Goal: Information Seeking & Learning: Get advice/opinions

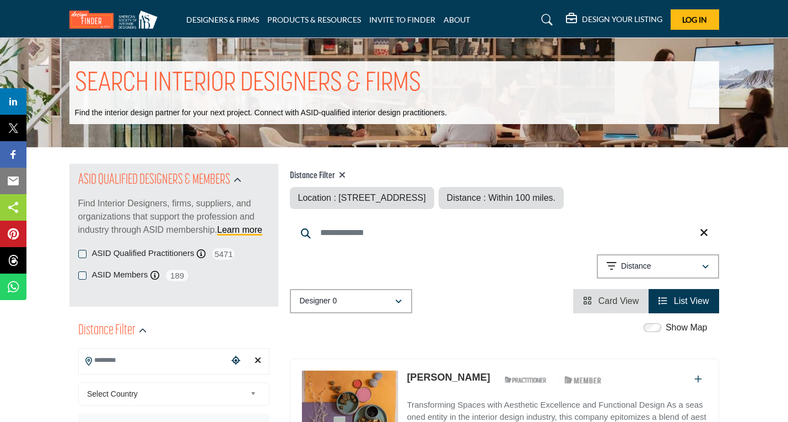
type input "**********"
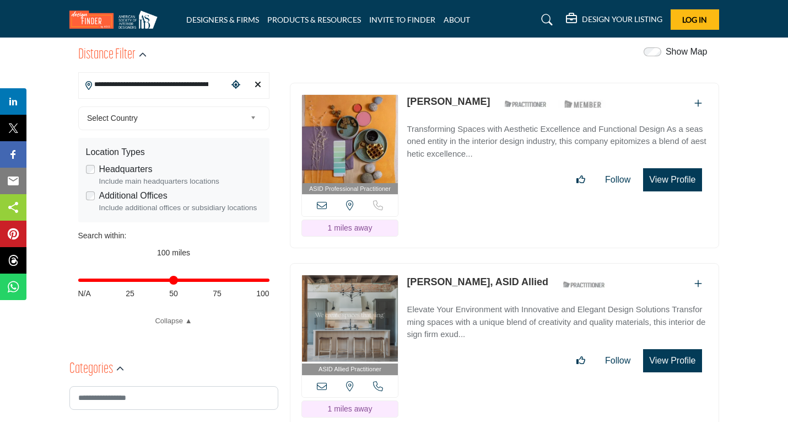
scroll to position [331, 0]
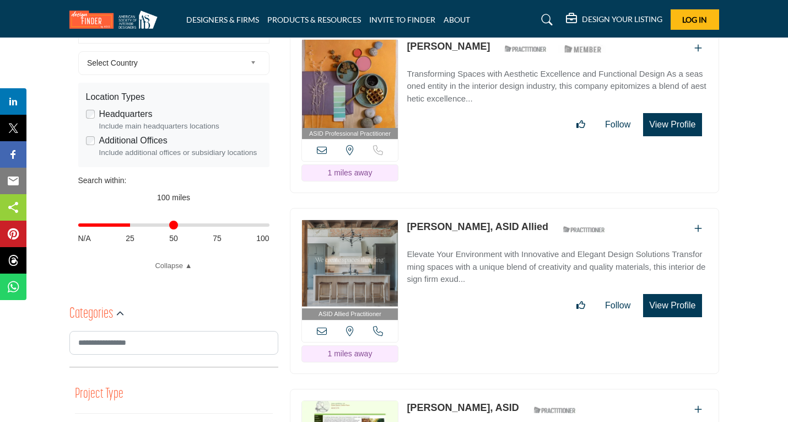
drag, startPoint x: 263, startPoint y: 225, endPoint x: 132, endPoint y: 233, distance: 130.9
click at [132, 226] on input "Distance in miles" at bounding box center [173, 225] width 191 height 2
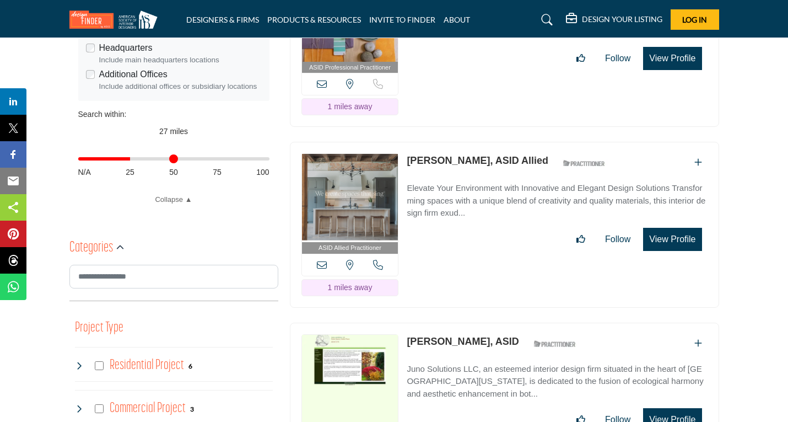
scroll to position [551, 0]
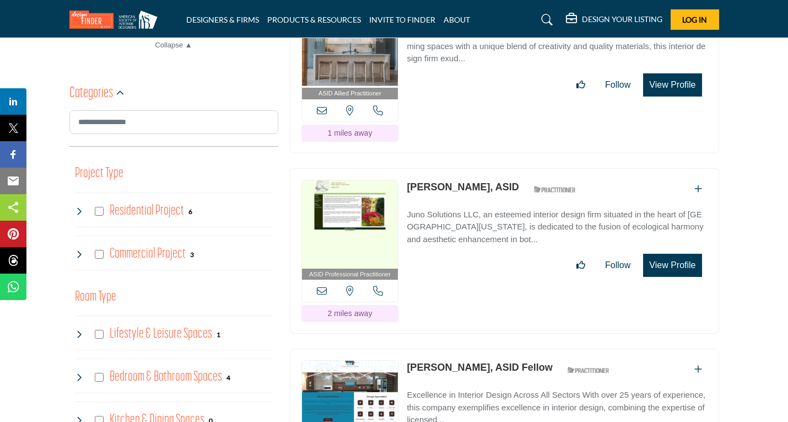
click at [93, 209] on div "Residential Project 6" at bounding box center [134, 211] width 118 height 20
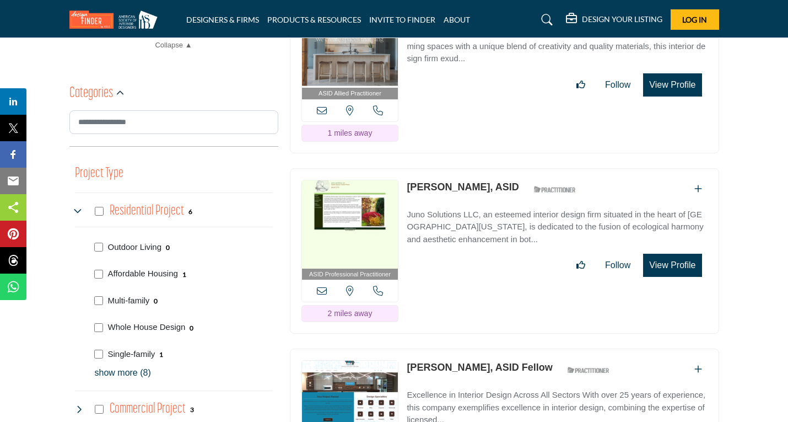
click at [121, 373] on p "show more (8)" at bounding box center [184, 372] width 178 height 13
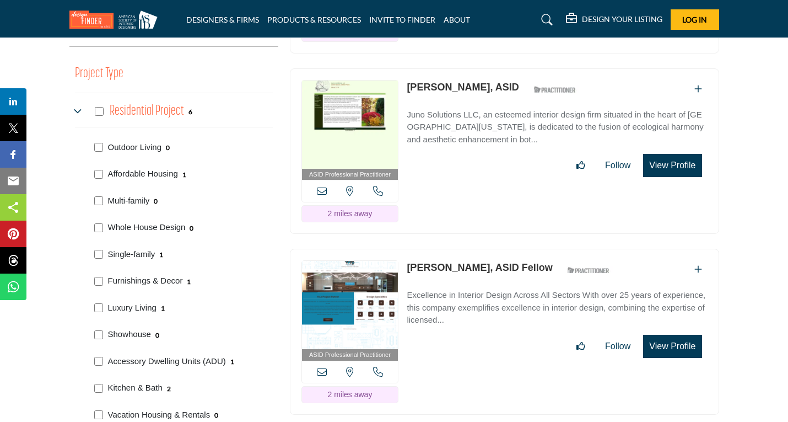
scroll to position [661, 0]
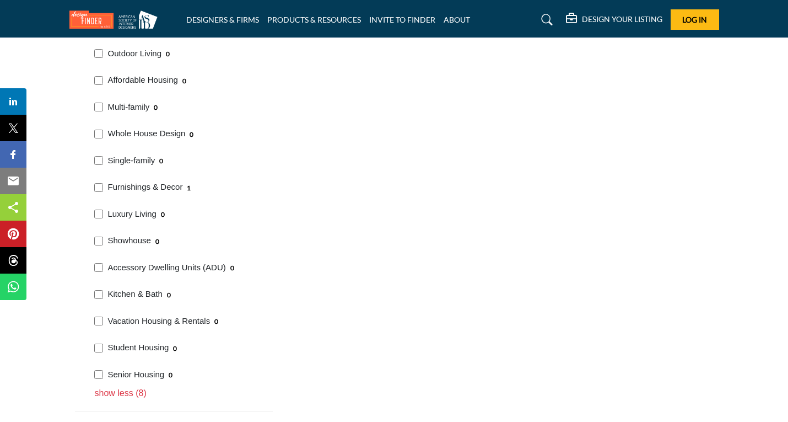
scroll to position [772, 0]
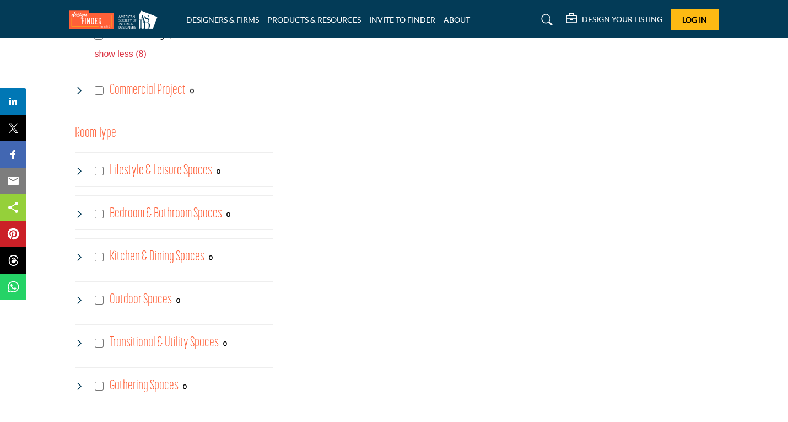
scroll to position [1102, 0]
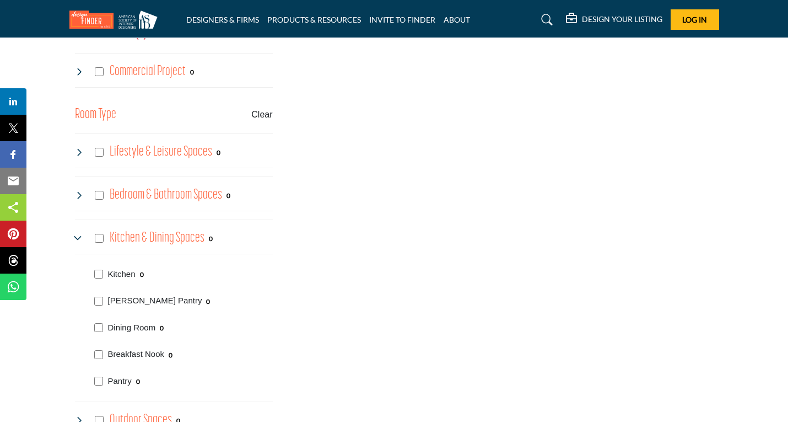
click at [91, 278] on div "Kitchen 0" at bounding box center [181, 273] width 182 height 27
click at [75, 234] on icon at bounding box center [79, 238] width 9 height 9
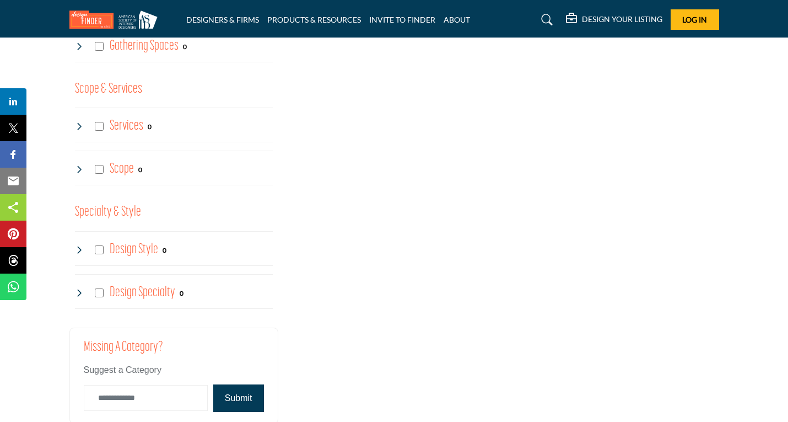
scroll to position [1433, 0]
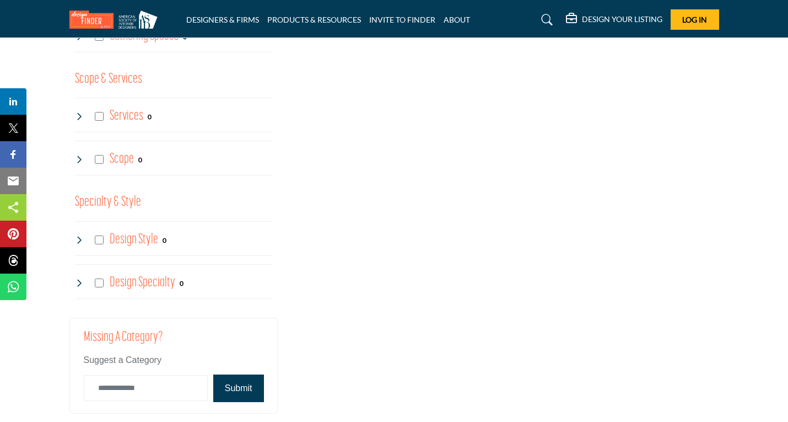
click at [79, 118] on icon at bounding box center [79, 116] width 9 height 9
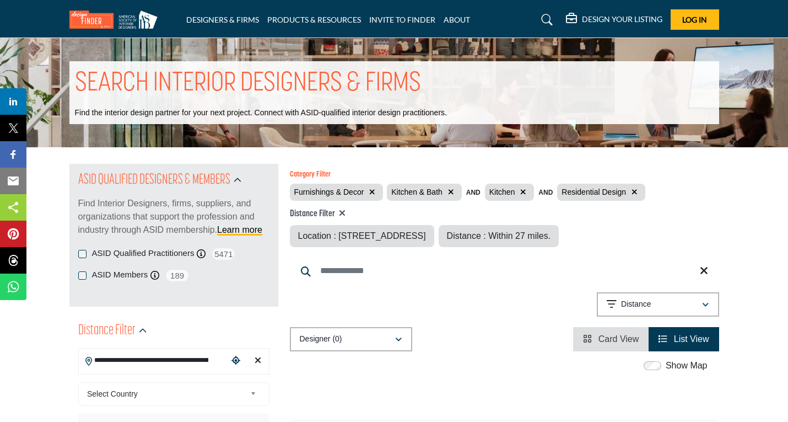
click at [524, 189] on icon "button" at bounding box center [523, 192] width 6 height 8
click at [451, 190] on icon "button" at bounding box center [451, 192] width 6 height 8
click at [371, 195] on icon "button" at bounding box center [372, 192] width 6 height 8
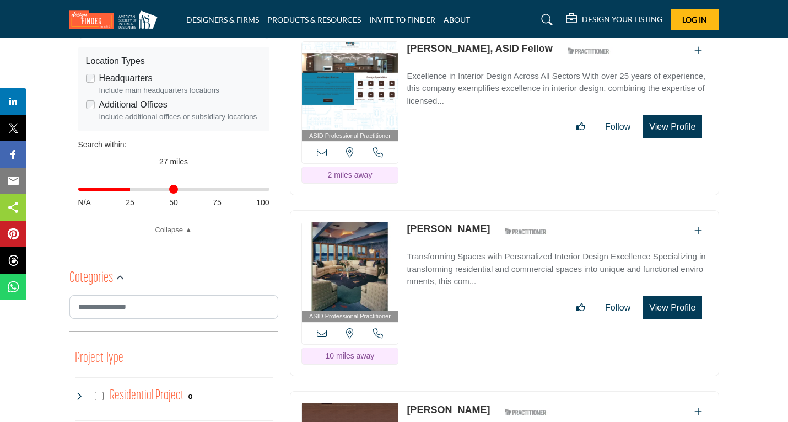
scroll to position [386, 0]
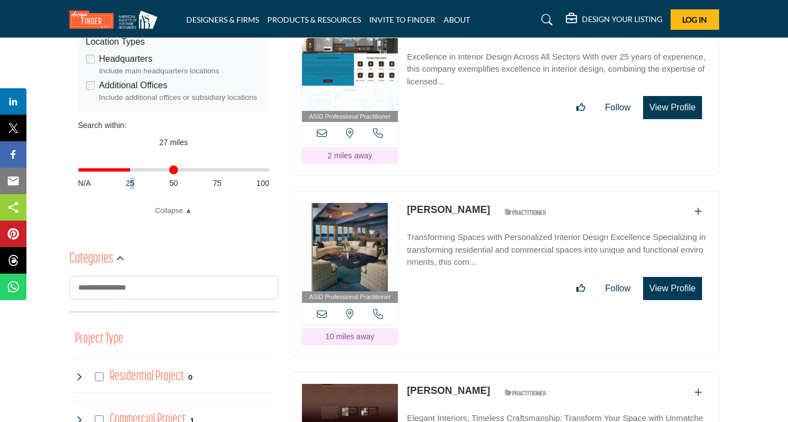
drag, startPoint x: 130, startPoint y: 175, endPoint x: 143, endPoint y: 175, distance: 12.7
click at [144, 175] on div "Distance in miles N/A 25 50 75 100" at bounding box center [173, 175] width 191 height 43
drag, startPoint x: 131, startPoint y: 168, endPoint x: 173, endPoint y: 168, distance: 41.9
click at [173, 169] on input "Distance in miles" at bounding box center [173, 170] width 191 height 2
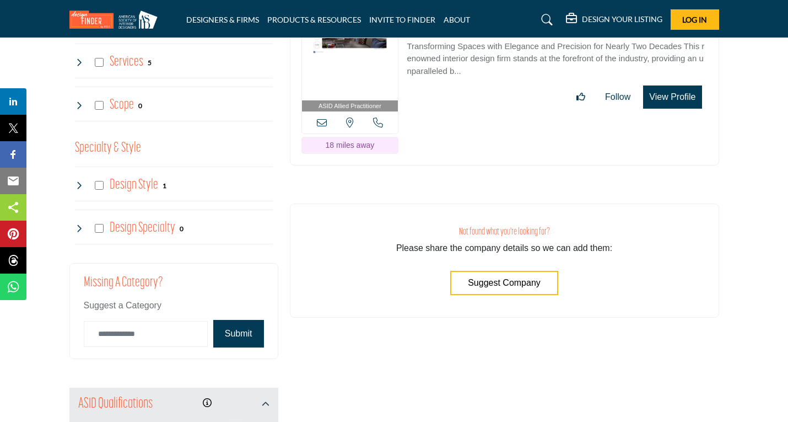
scroll to position [1102, 0]
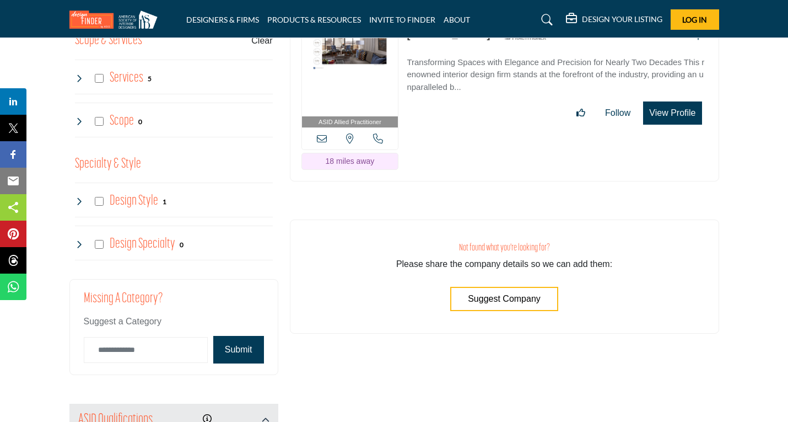
click at [82, 195] on div "Design Style 1" at bounding box center [121, 201] width 92 height 20
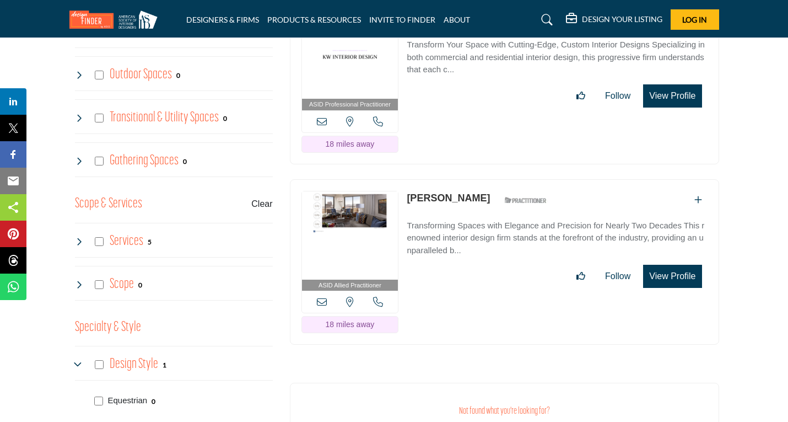
scroll to position [937, 0]
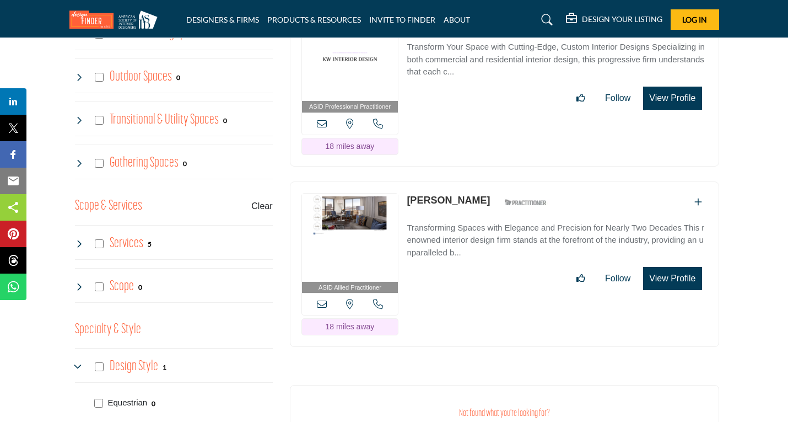
click at [78, 246] on icon at bounding box center [79, 243] width 9 height 9
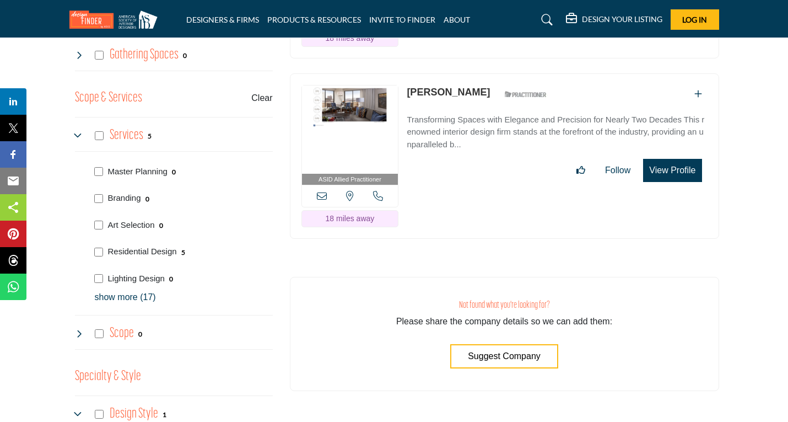
scroll to position [1047, 0]
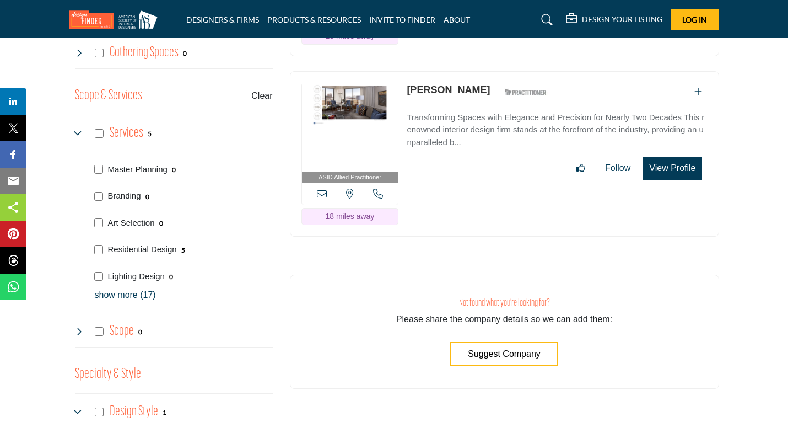
drag, startPoint x: 110, startPoint y: 294, endPoint x: 140, endPoint y: 296, distance: 30.4
click at [110, 295] on p "show more (17)" at bounding box center [184, 294] width 178 height 13
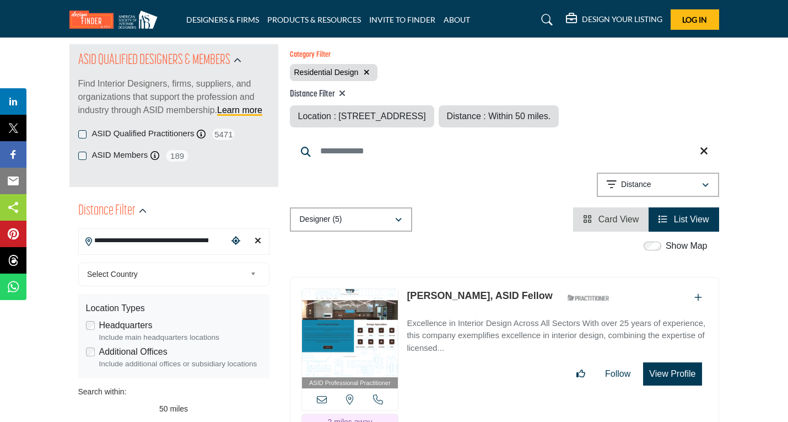
scroll to position [0, 0]
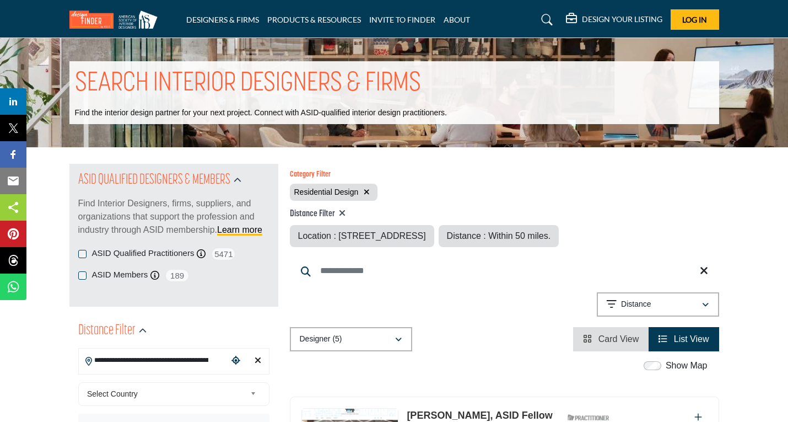
click at [365, 195] on icon "button" at bounding box center [367, 192] width 6 height 8
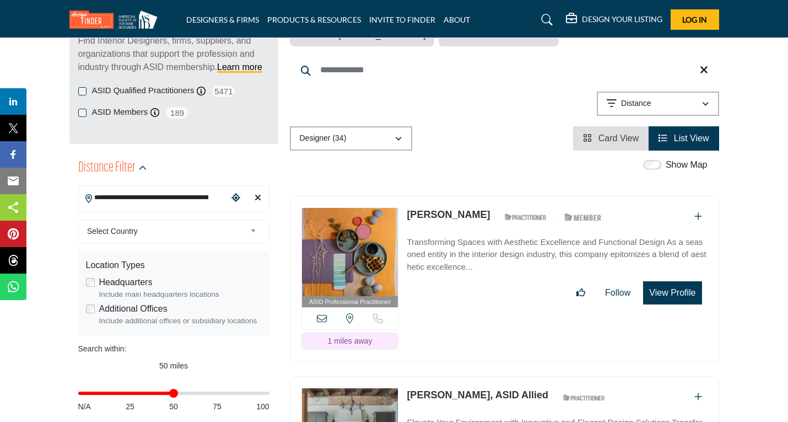
scroll to position [165, 0]
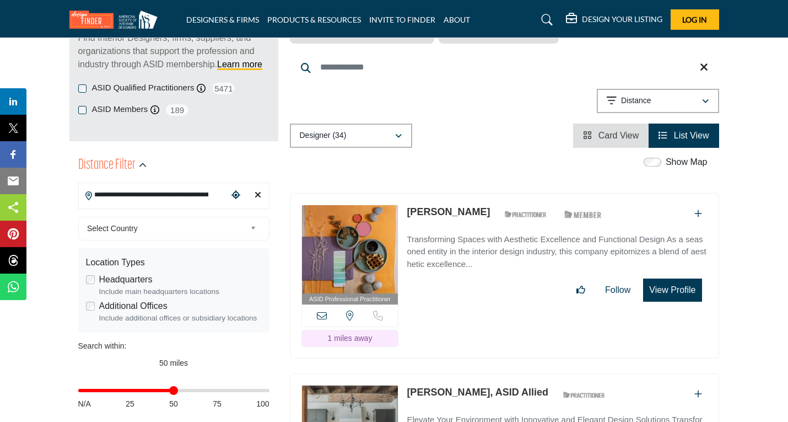
drag, startPoint x: 173, startPoint y: 385, endPoint x: 127, endPoint y: 390, distance: 46.0
click at [127, 390] on div "Distance in miles N/A 25 50 75 100" at bounding box center [173, 395] width 191 height 43
drag, startPoint x: 169, startPoint y: 389, endPoint x: 130, endPoint y: 393, distance: 39.3
type input "**"
click at [130, 391] on input "Distance in miles" at bounding box center [173, 390] width 191 height 2
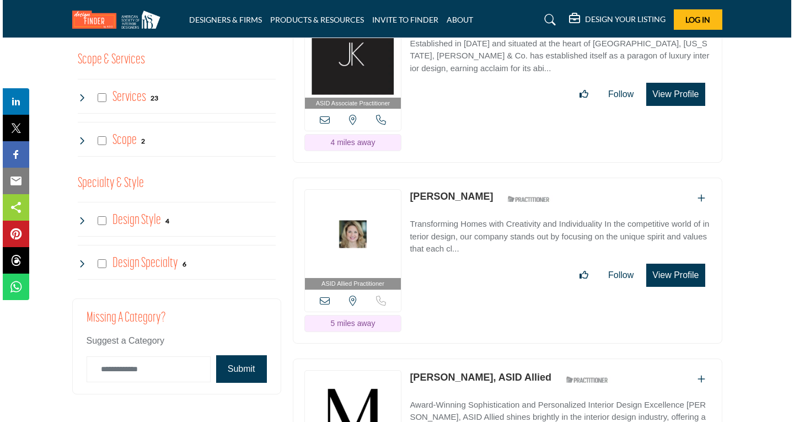
scroll to position [1102, 0]
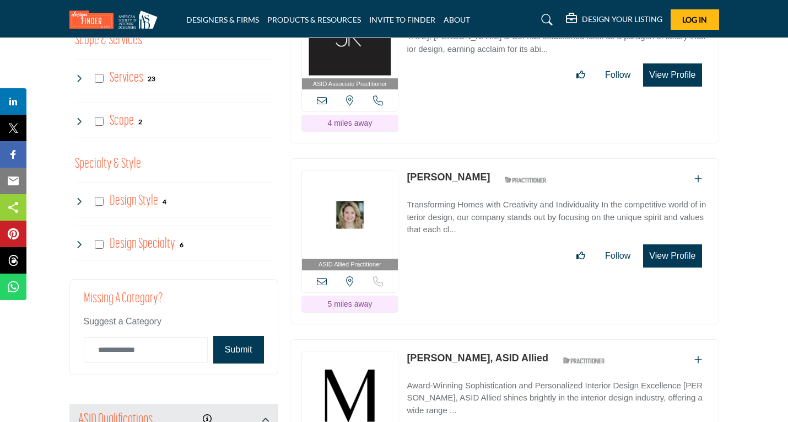
drag, startPoint x: 676, startPoint y: 249, endPoint x: 669, endPoint y: 293, distance: 44.7
click at [669, 293] on div "ASID Allied Practitioner ASID Allied Practitioners have successfully completed …" at bounding box center [504, 241] width 429 height 166
click at [663, 251] on button "View Profile" at bounding box center [672, 255] width 58 height 23
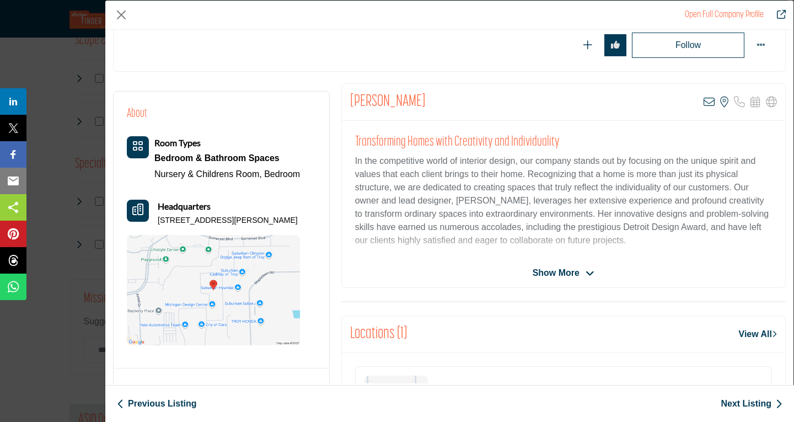
scroll to position [165, 0]
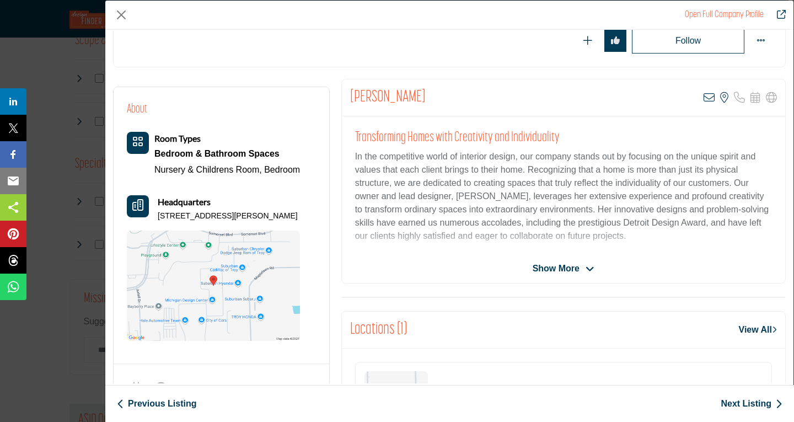
click at [547, 269] on span "Show More" at bounding box center [555, 268] width 47 height 13
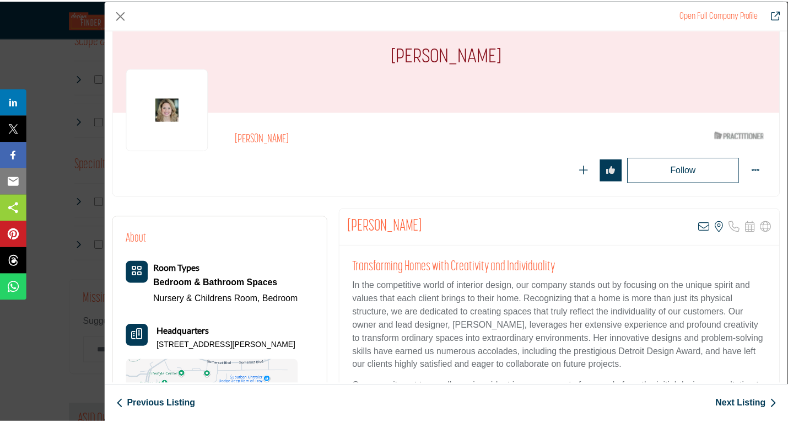
scroll to position [8, 0]
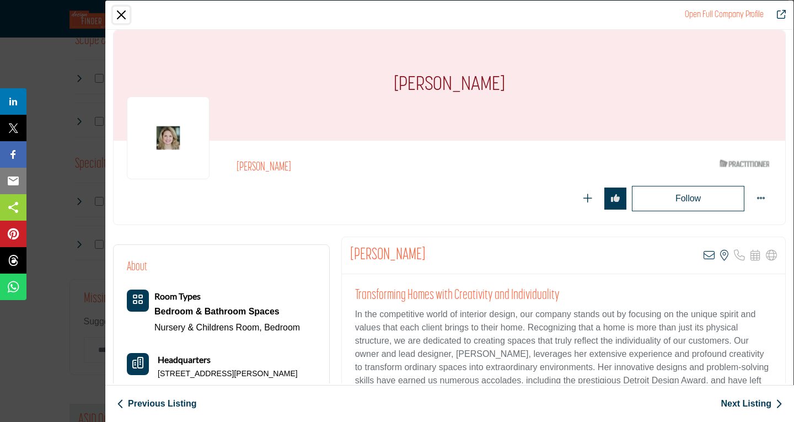
click at [121, 14] on button "Close" at bounding box center [121, 15] width 17 height 17
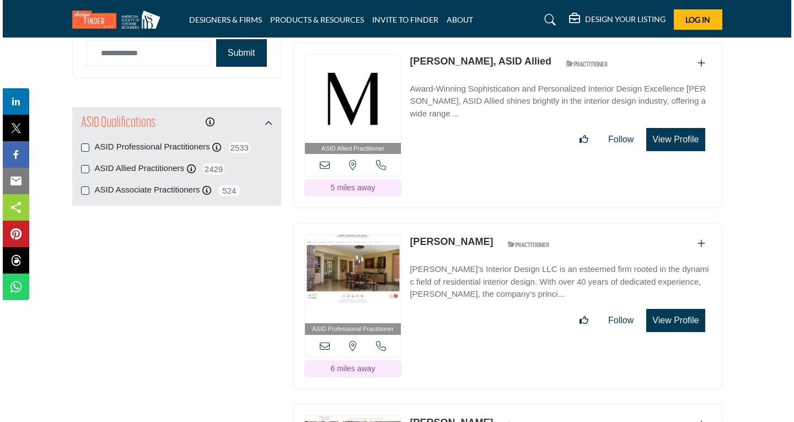
scroll to position [1433, 0]
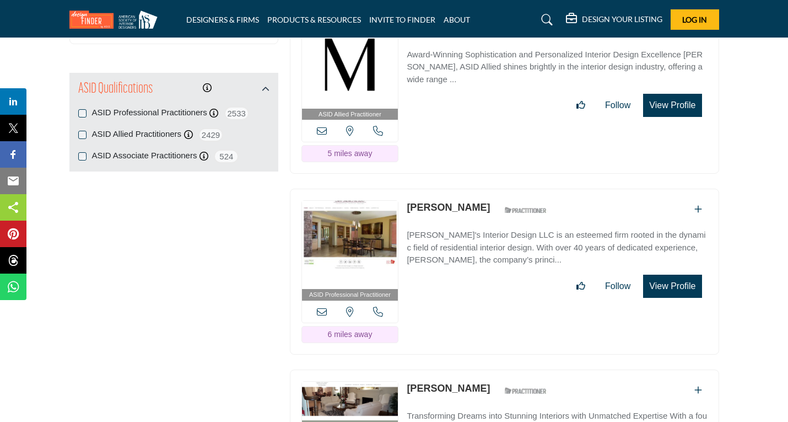
click at [675, 276] on button "View Profile" at bounding box center [672, 285] width 58 height 23
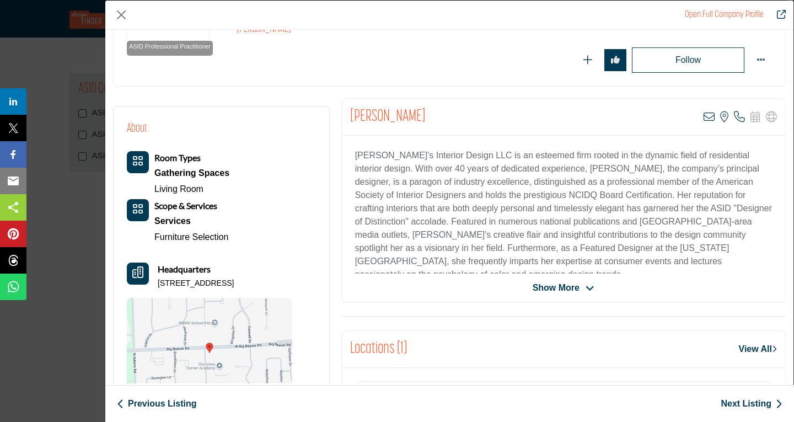
scroll to position [165, 0]
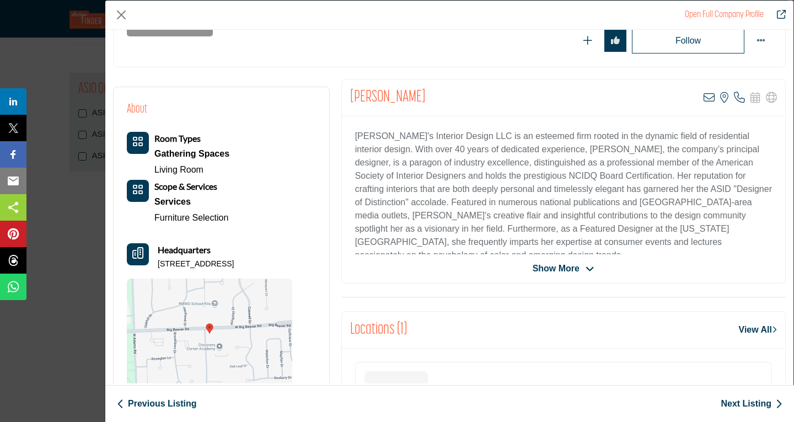
click at [563, 271] on span "Show More" at bounding box center [555, 268] width 47 height 13
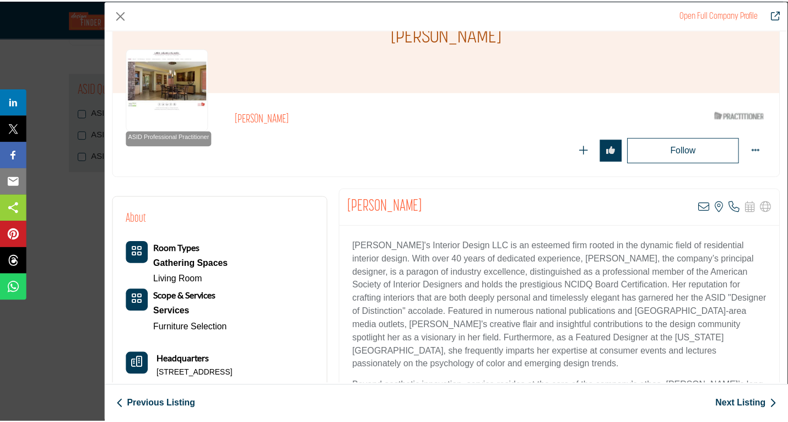
scroll to position [55, 0]
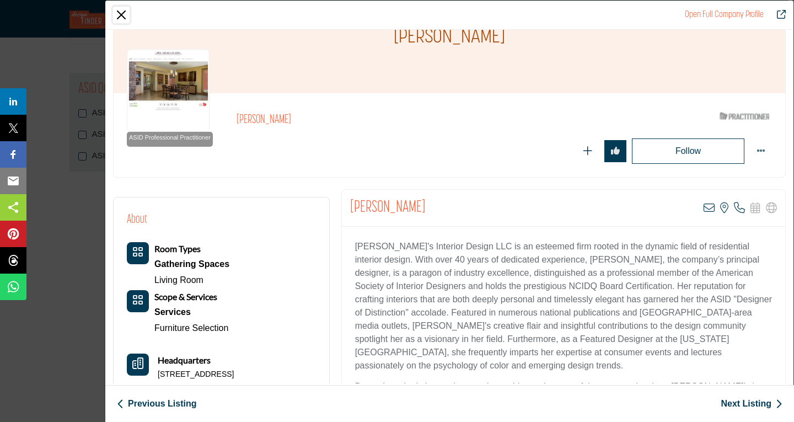
click at [122, 12] on button "Close" at bounding box center [121, 15] width 17 height 17
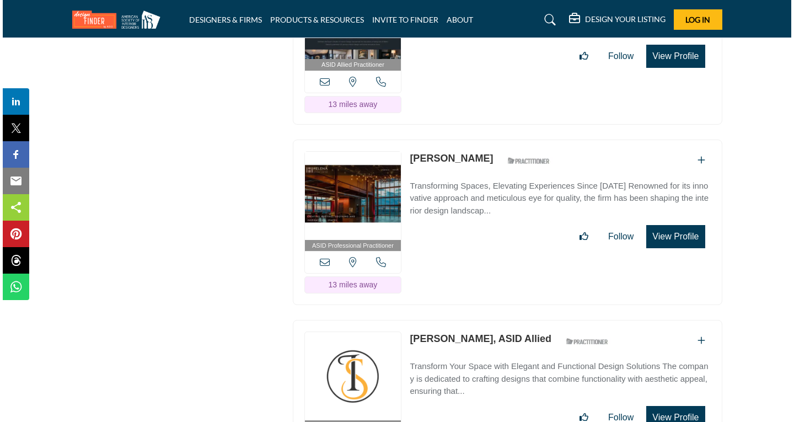
scroll to position [3638, 0]
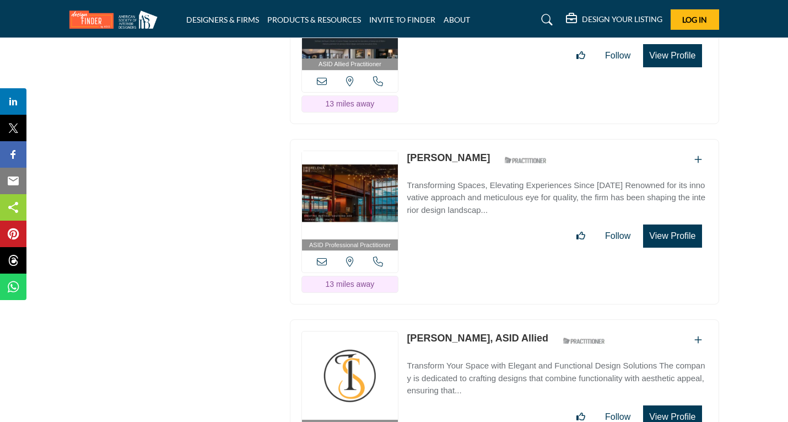
click at [680, 224] on button "View Profile" at bounding box center [672, 235] width 58 height 23
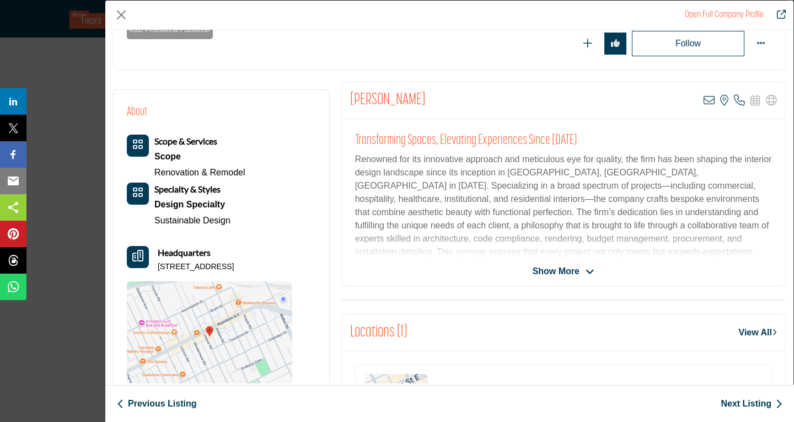
scroll to position [165, 0]
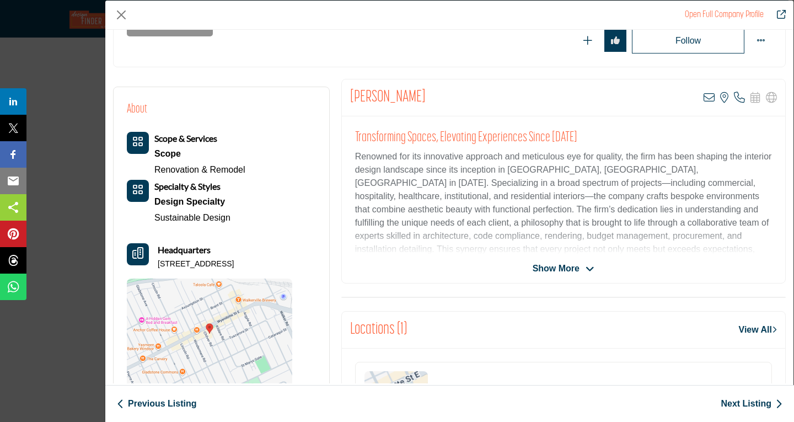
click at [585, 270] on icon "Company Data Modal" at bounding box center [589, 269] width 9 height 10
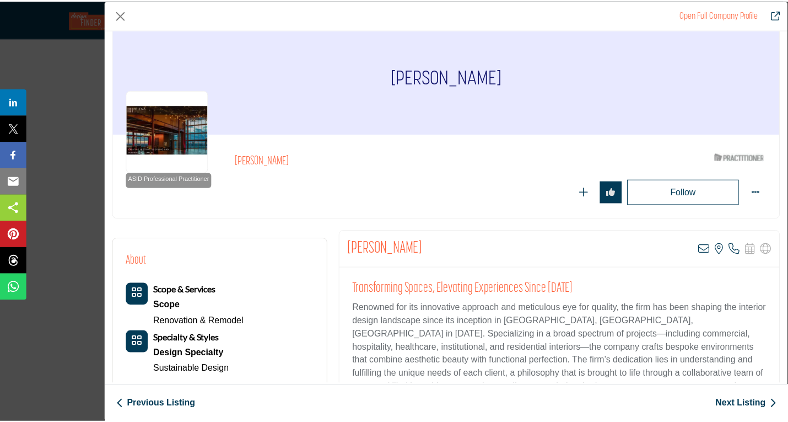
scroll to position [0, 0]
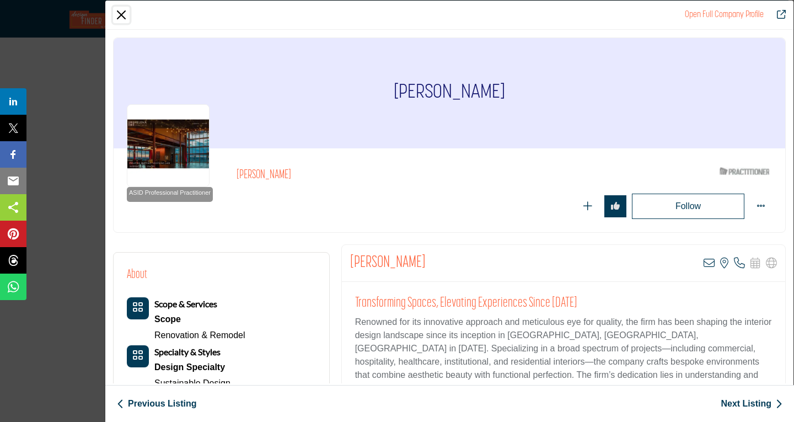
click at [120, 14] on button "Close" at bounding box center [121, 15] width 17 height 17
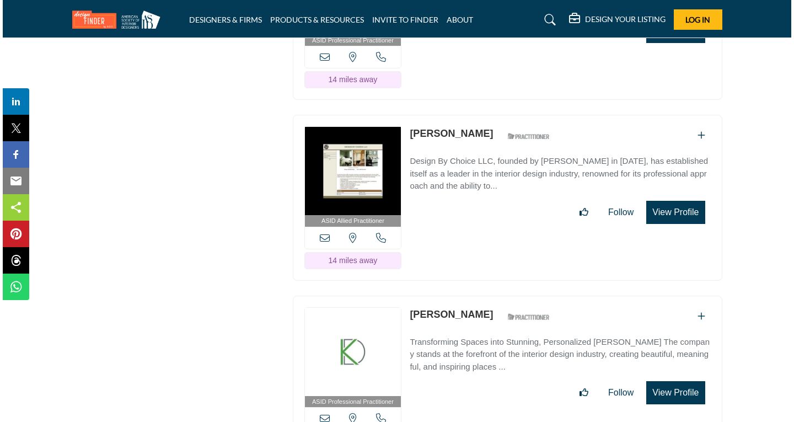
scroll to position [4244, 0]
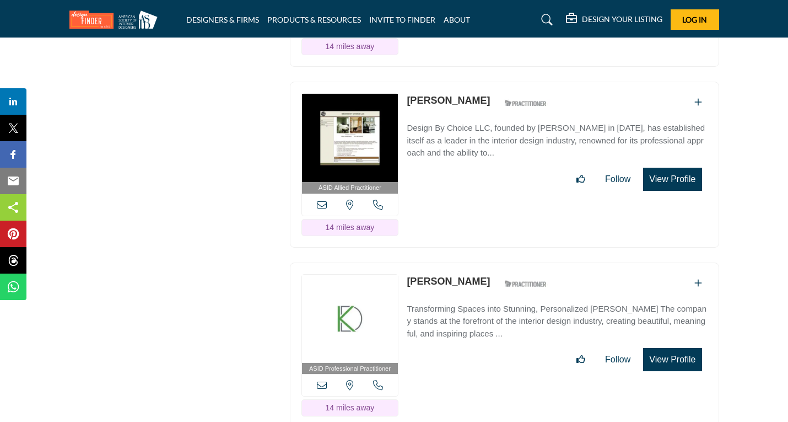
click at [672, 168] on button "View Profile" at bounding box center [672, 179] width 58 height 23
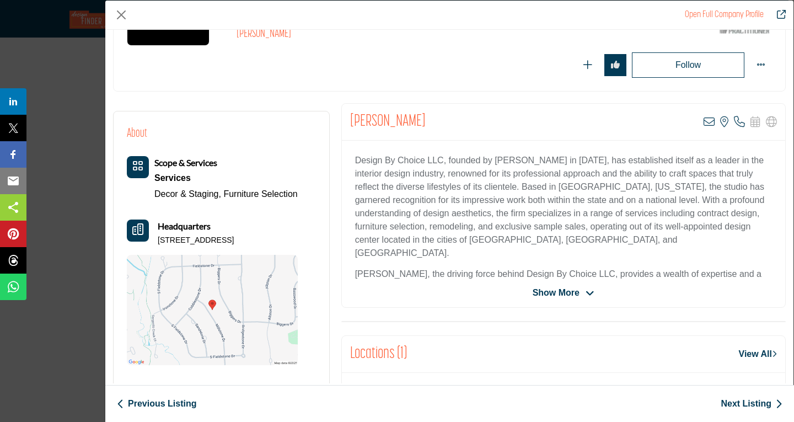
scroll to position [165, 0]
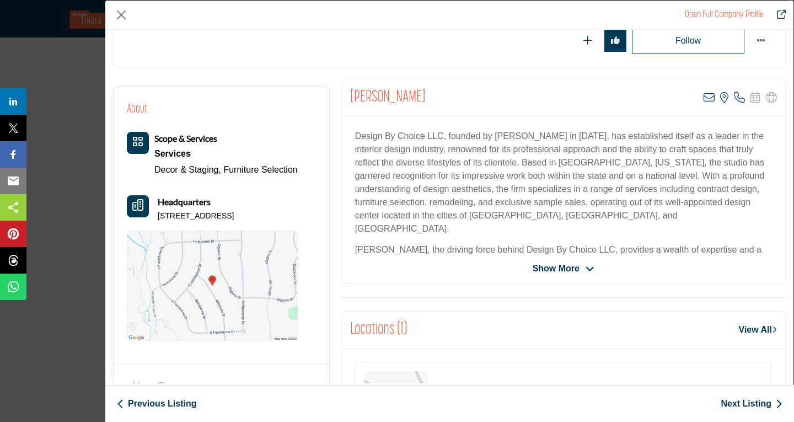
click at [543, 267] on span "Show More" at bounding box center [555, 268] width 47 height 13
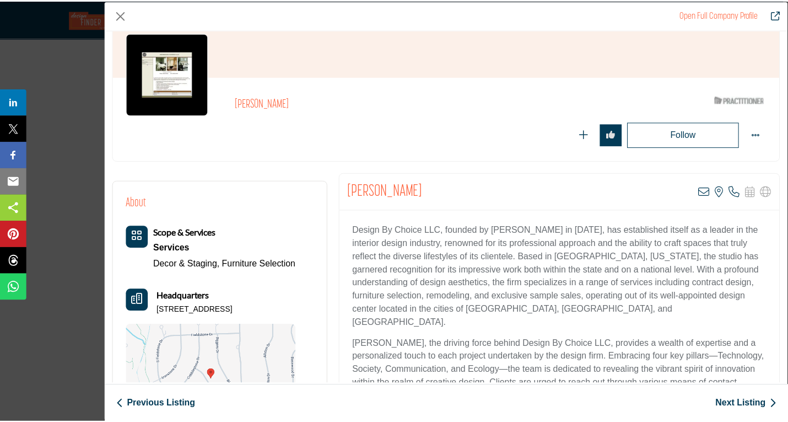
scroll to position [55, 0]
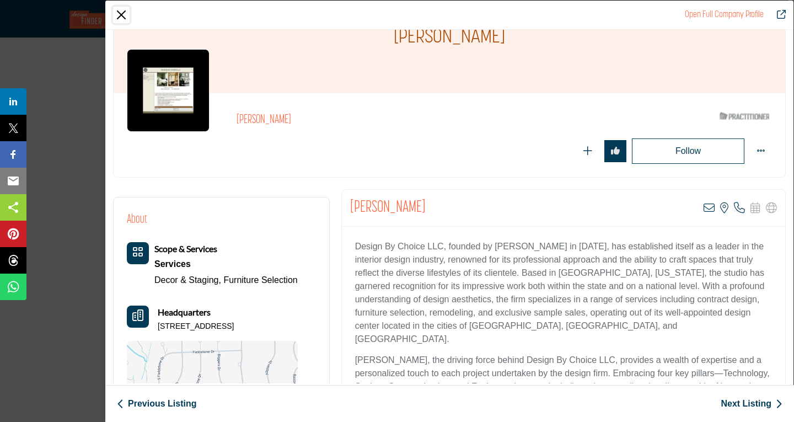
click at [121, 16] on button "Close" at bounding box center [121, 15] width 17 height 17
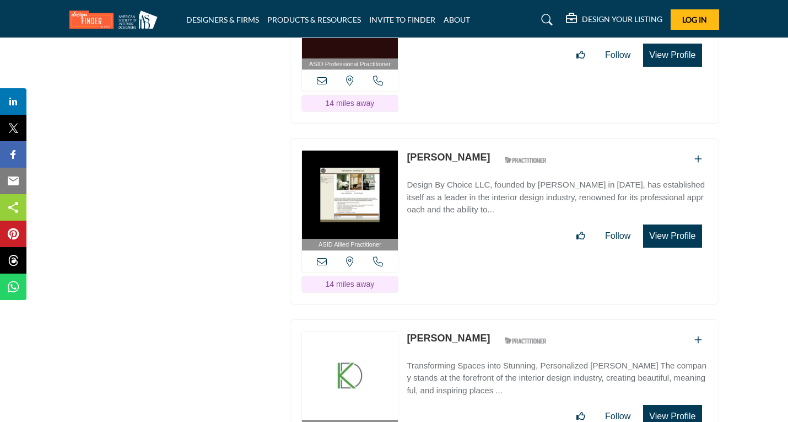
scroll to position [4134, 0]
